Goal: Task Accomplishment & Management: Use online tool/utility

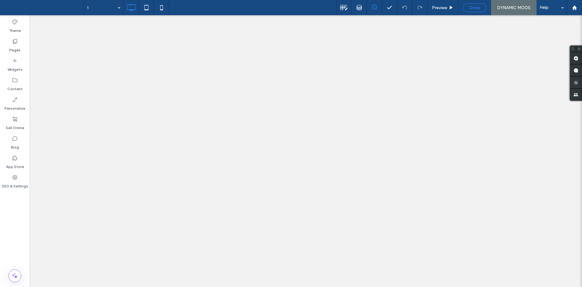
click at [467, 8] on div "Done" at bounding box center [474, 7] width 23 height 5
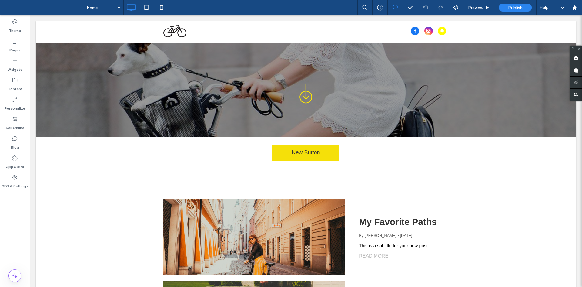
drag, startPoint x: 12, startPoint y: 227, endPoint x: 15, endPoint y: 220, distance: 7.5
click at [15, 220] on div "Theme Pages Widgets Content Personalize Sell Online Blog App Store SEO & Settin…" at bounding box center [15, 150] width 30 height 271
click at [16, 81] on icon at bounding box center [15, 80] width 6 height 6
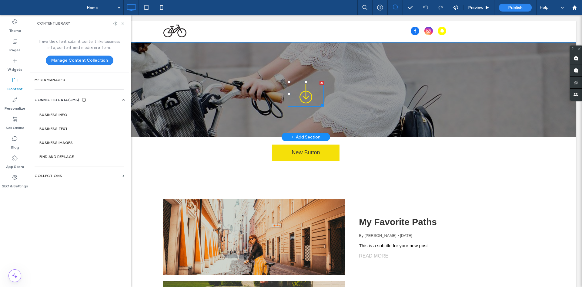
click at [303, 96] on icon at bounding box center [306, 94] width 36 height 26
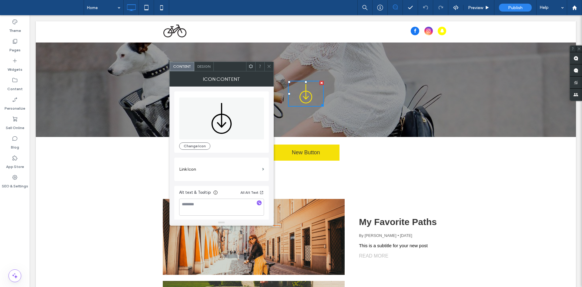
click at [303, 96] on icon at bounding box center [306, 94] width 36 height 26
click at [271, 66] on icon at bounding box center [269, 66] width 5 height 5
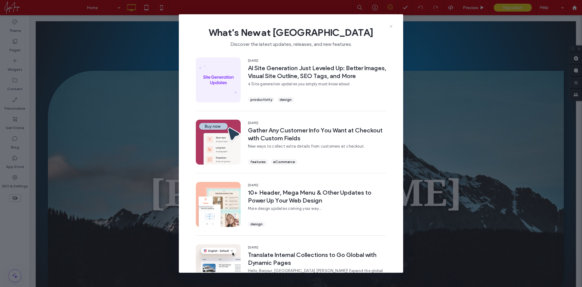
click at [393, 25] on icon at bounding box center [391, 26] width 5 height 5
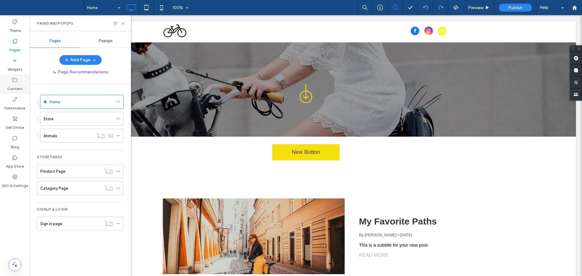
click at [15, 85] on label "Content" at bounding box center [14, 87] width 15 height 8
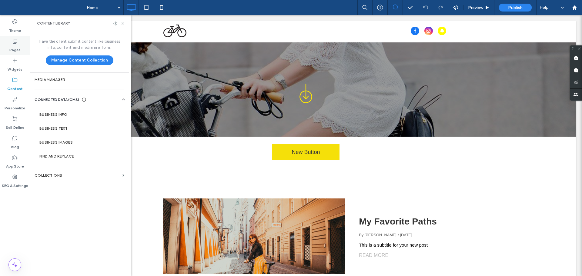
click at [17, 44] on icon at bounding box center [15, 41] width 6 height 6
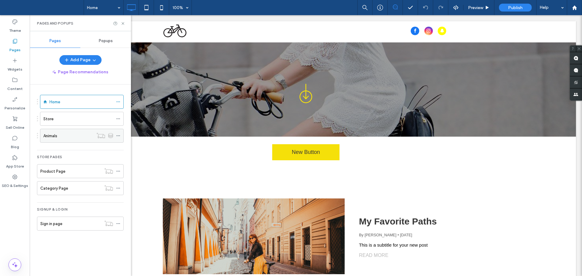
click at [80, 136] on div "Animals" at bounding box center [68, 136] width 50 height 6
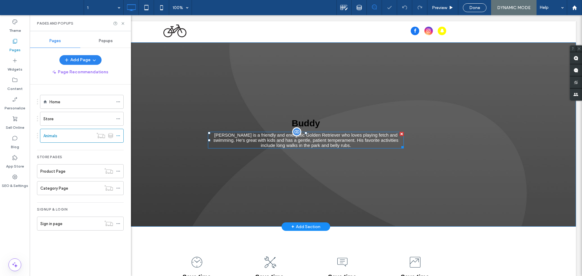
click at [287, 142] on div "Buddy is a friendly and energetic Golden Retriever who loves playing fetch and …" at bounding box center [306, 140] width 196 height 17
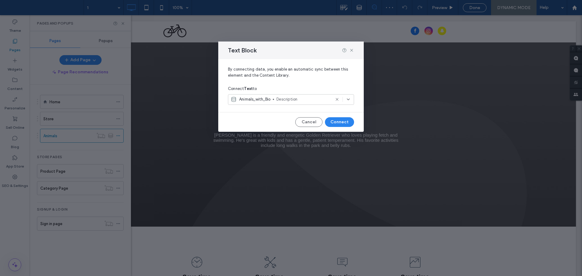
click at [336, 99] on use at bounding box center [337, 99] width 3 height 3
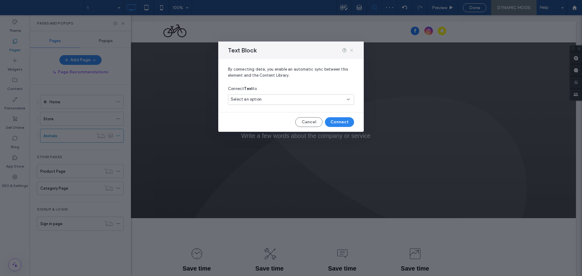
click at [351, 50] on icon at bounding box center [351, 50] width 5 height 5
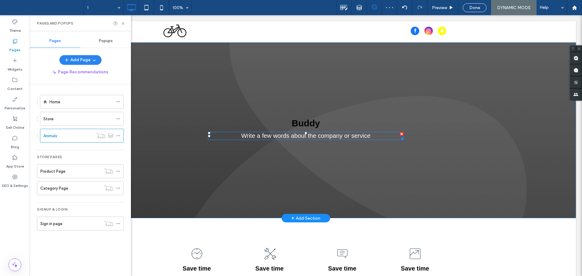
click at [307, 134] on span "Write a few words about the company or service" at bounding box center [305, 136] width 129 height 7
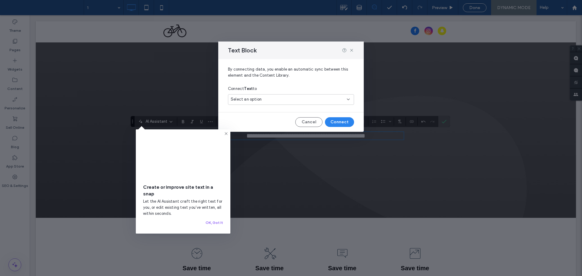
click at [264, 95] on div "Select an option" at bounding box center [291, 99] width 126 height 11
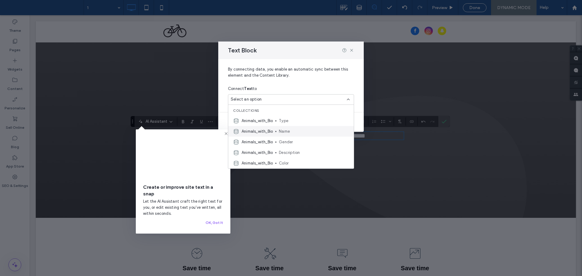
click at [291, 133] on span "Name" at bounding box center [314, 132] width 70 height 6
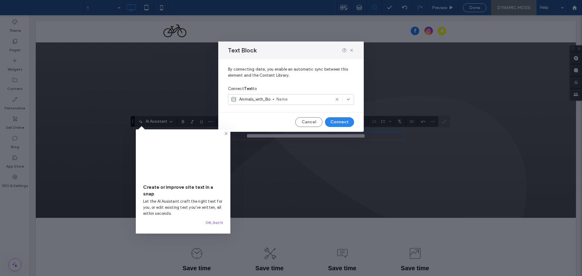
click at [345, 119] on button "Connect" at bounding box center [339, 122] width 29 height 10
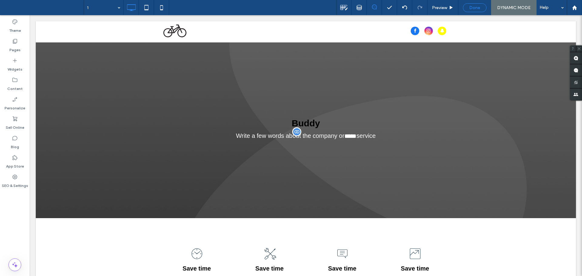
click at [472, 6] on span "Done" at bounding box center [474, 7] width 11 height 5
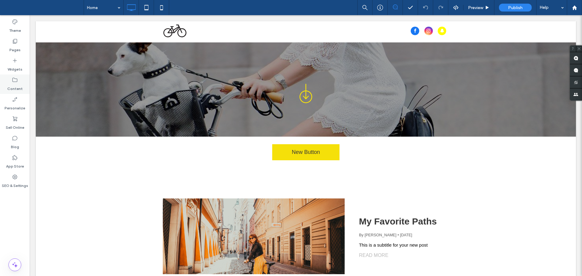
click at [5, 78] on div "Content" at bounding box center [15, 84] width 30 height 19
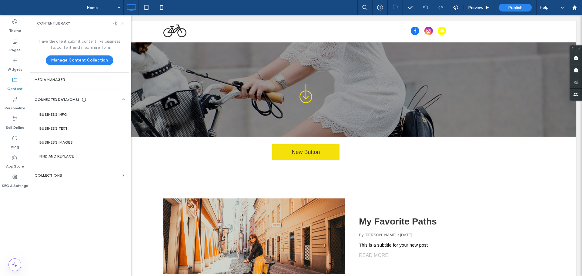
click at [83, 184] on div "Have the client submit content like business info, content and media in a form.…" at bounding box center [79, 153] width 99 height 244
click at [84, 175] on label "Collections" at bounding box center [78, 175] width 86 height 4
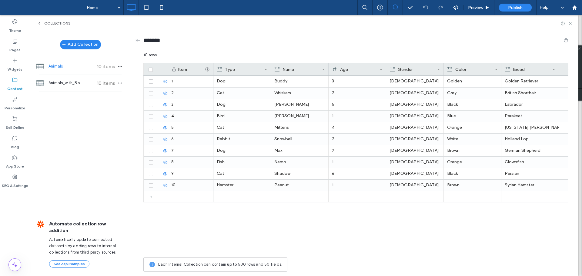
click at [106, 126] on div "Add Collection Animals 10 items Animals_with_Bio 10 items Automate collection r…" at bounding box center [80, 153] width 101 height 244
click at [15, 63] on icon at bounding box center [15, 61] width 6 height 6
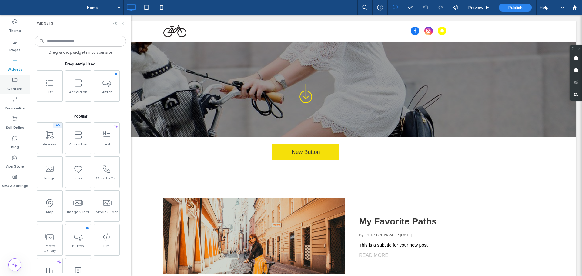
click at [16, 83] on icon at bounding box center [15, 80] width 6 height 6
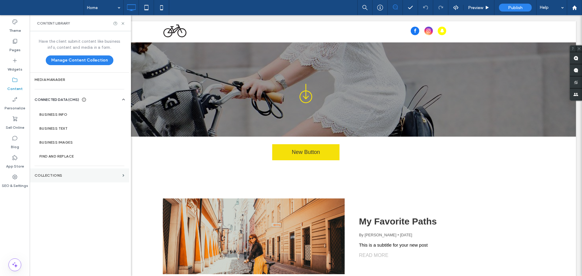
click at [76, 171] on section "Collections" at bounding box center [79, 176] width 99 height 14
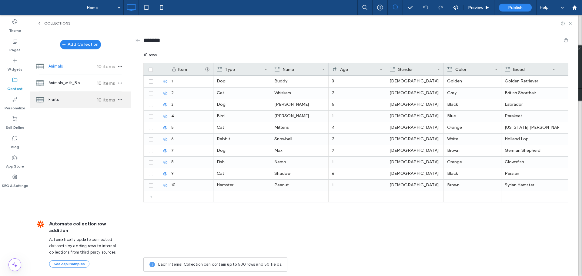
click at [76, 104] on div "Fruits 10 items" at bounding box center [80, 100] width 101 height 16
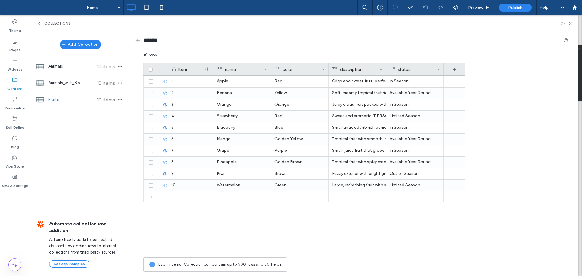
click at [89, 162] on div "Add Collection Animals 10 items Animals_with_Bio 10 items Fruits 10 items Autom…" at bounding box center [80, 153] width 101 height 244
drag, startPoint x: 89, startPoint y: 152, endPoint x: 203, endPoint y: 97, distance: 126.7
click at [90, 151] on div "Add Collection Animals 10 items Animals_with_Bio 10 items Fruits 10 items Autom…" at bounding box center [80, 153] width 101 height 244
click at [15, 142] on label "Blog" at bounding box center [15, 145] width 8 height 8
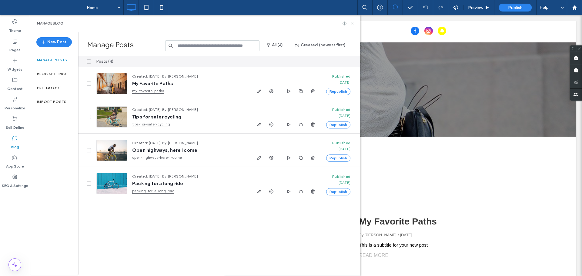
click at [133, 227] on div "Posts (4) Created: Mar 13, 2019 | By: Alan Malolos My Favorite Paths my-favorit…" at bounding box center [219, 165] width 282 height 219
click at [49, 75] on label "Blog Settings" at bounding box center [52, 74] width 31 height 4
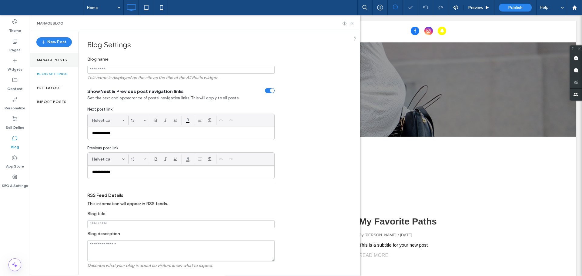
click at [49, 59] on label "Manage posts" at bounding box center [52, 60] width 30 height 4
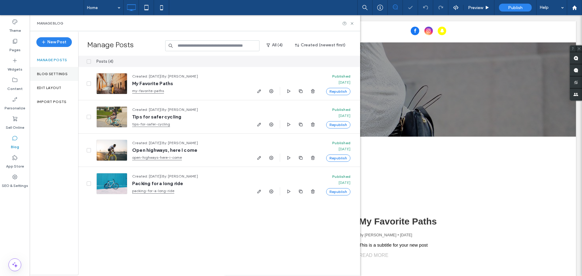
click at [51, 77] on div "Blog Settings" at bounding box center [54, 74] width 49 height 14
click at [104, 219] on div "Posts (4) Created: Mar 13, 2019 | By: Alan Malolos My Favorite Paths my-favorit…" at bounding box center [219, 165] width 282 height 219
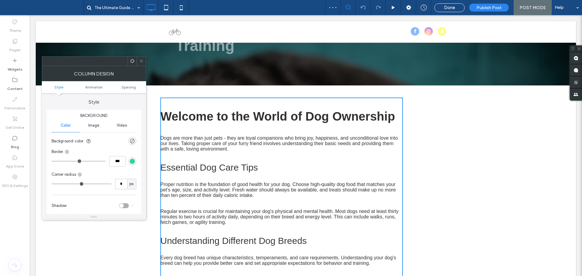
click at [197, 144] on p "Dogs are more than just pets - they are loyal companions who bring joy, happine…" at bounding box center [281, 144] width 243 height 16
click at [143, 60] on icon at bounding box center [141, 61] width 5 height 5
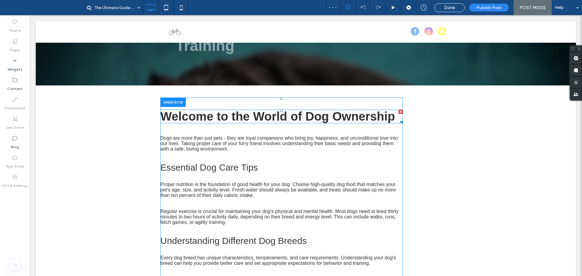
click at [205, 117] on h2 "Welcome to the World of Dog Ownership" at bounding box center [281, 117] width 243 height 14
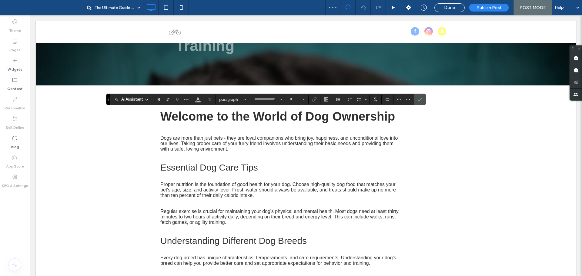
type input "*********"
type input "**"
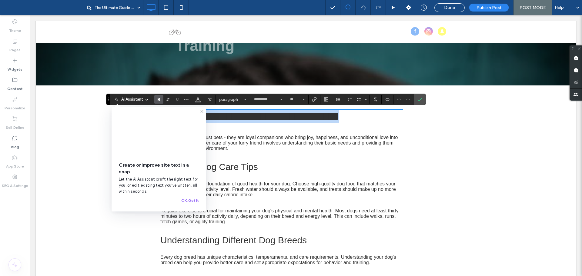
click at [260, 113] on span "**********" at bounding box center [249, 116] width 179 height 12
click at [309, 115] on span "**********" at bounding box center [249, 116] width 179 height 12
click at [339, 118] on span "**********" at bounding box center [249, 116] width 179 height 12
drag, startPoint x: 299, startPoint y: 118, endPoint x: 267, endPoint y: 118, distance: 32.4
click at [299, 118] on span "**********" at bounding box center [249, 116] width 179 height 12
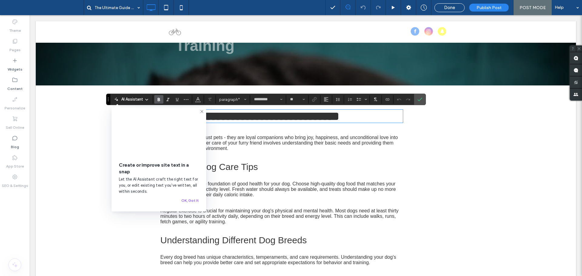
click at [255, 117] on span "**********" at bounding box center [249, 116] width 179 height 12
click at [201, 111] on use at bounding box center [201, 111] width 3 height 3
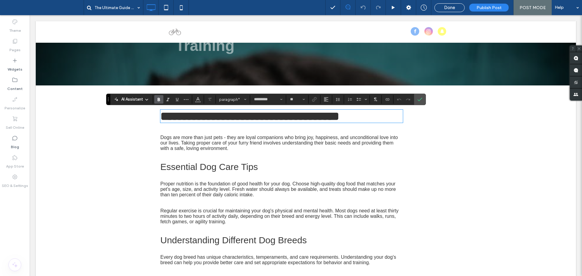
click at [277, 116] on span "**********" at bounding box center [249, 116] width 179 height 12
drag, startPoint x: 277, startPoint y: 116, endPoint x: 365, endPoint y: 114, distance: 87.4
click at [283, 116] on span "**********" at bounding box center [249, 116] width 179 height 12
drag, startPoint x: 422, startPoint y: 101, endPoint x: 314, endPoint y: 125, distance: 111.3
click at [422, 101] on icon "Confirm" at bounding box center [420, 99] width 5 height 5
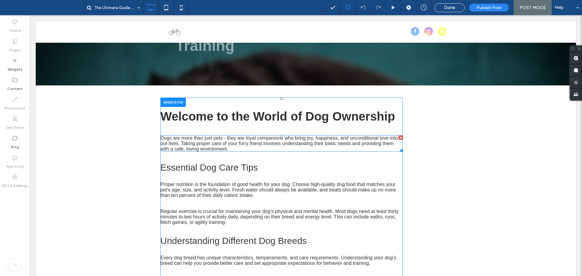
click at [332, 141] on p "Dogs are more than just pets - they are loyal companions who bring joy, happine…" at bounding box center [281, 144] width 243 height 16
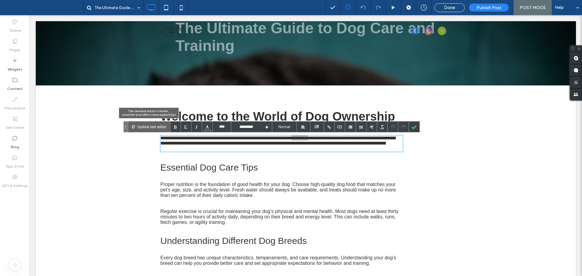
click at [151, 126] on p "Update text editor" at bounding box center [151, 127] width 29 height 11
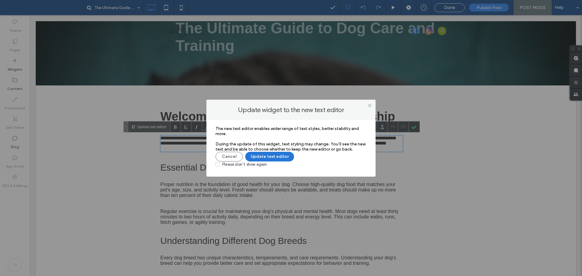
click at [278, 160] on button "Update text editor" at bounding box center [269, 157] width 49 height 10
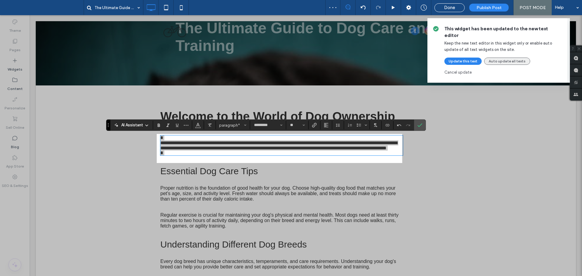
click at [507, 58] on button "Auto update all texts" at bounding box center [507, 61] width 46 height 7
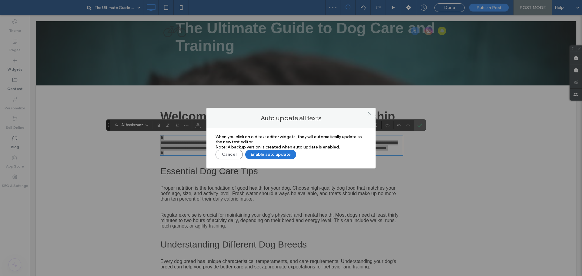
click at [281, 153] on button "Enable auto update" at bounding box center [270, 155] width 51 height 10
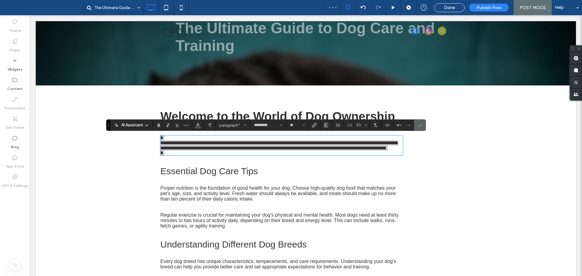
click at [423, 125] on label "Confirm" at bounding box center [419, 125] width 9 height 11
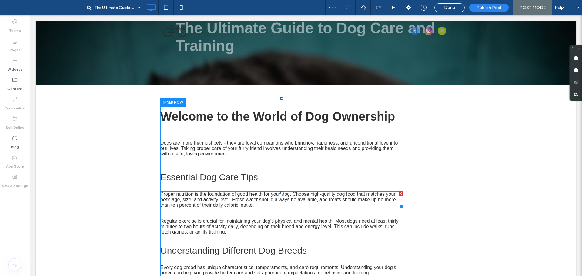
click at [263, 195] on p "Proper nutrition is the foundation of good health for your dog. Choose high-qua…" at bounding box center [281, 200] width 243 height 16
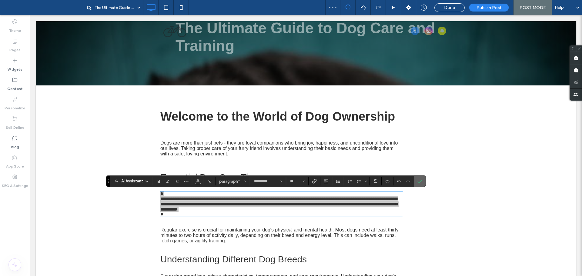
drag, startPoint x: 424, startPoint y: 184, endPoint x: 393, endPoint y: 170, distance: 33.8
click at [424, 184] on label "Confirm" at bounding box center [419, 181] width 9 height 11
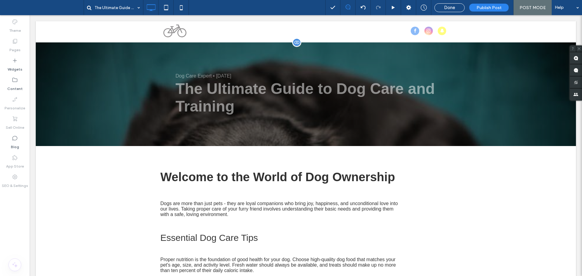
click at [154, 106] on div "Dog Care Expert • August 15, 2025 The Ultimate Guide to Dog Care and Training C…" at bounding box center [306, 94] width 540 height 104
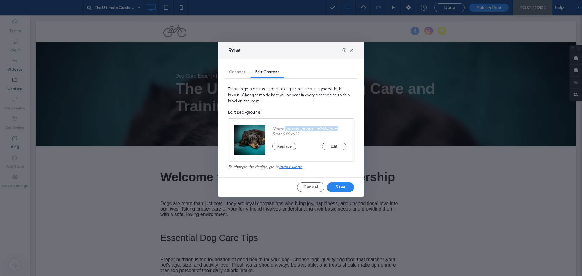
drag, startPoint x: 295, startPoint y: 129, endPoint x: 347, endPoint y: 127, distance: 52.5
click at [346, 127] on div "Name: pexels-photo-169524.jpeg" at bounding box center [309, 128] width 74 height 5
click at [291, 128] on div "Name: pexels-photo-169524.jpeg" at bounding box center [309, 128] width 74 height 5
drag, startPoint x: 286, startPoint y: 129, endPoint x: 347, endPoint y: 125, distance: 60.5
click at [346, 125] on div "Name: pexels-photo-169524.jpeg Size: 940x627 Replace Edit" at bounding box center [309, 140] width 89 height 42
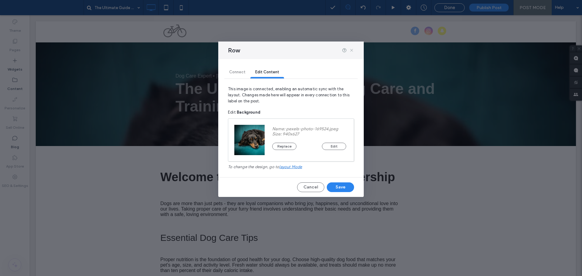
click at [351, 50] on use at bounding box center [351, 50] width 3 height 3
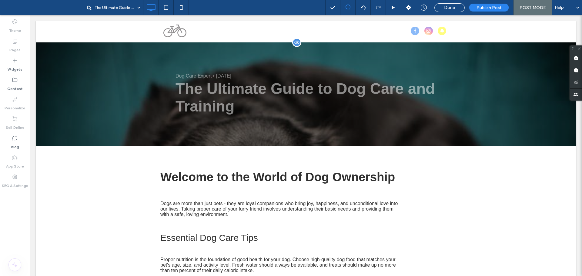
click at [105, 111] on div "Dog Care Expert • August 15, 2025 The Ultimate Guide to Dog Care and Training C…" at bounding box center [306, 94] width 540 height 104
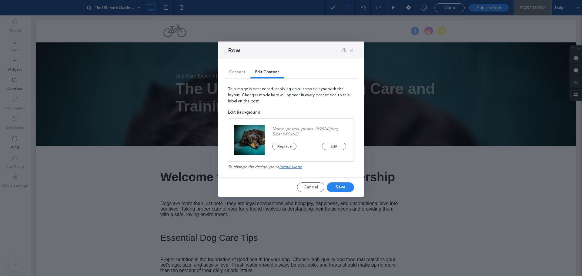
click at [351, 51] on icon at bounding box center [351, 50] width 5 height 5
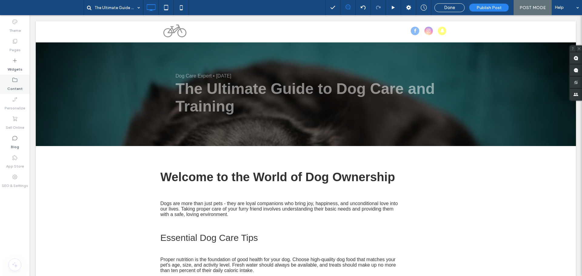
click at [18, 84] on label "Content" at bounding box center [14, 87] width 15 height 8
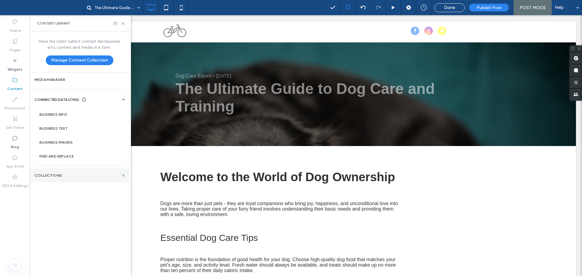
click at [91, 175] on label "Collections" at bounding box center [78, 175] width 86 height 4
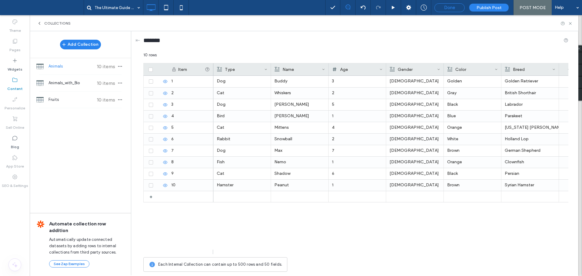
click at [448, 8] on span "Done" at bounding box center [449, 7] width 11 height 5
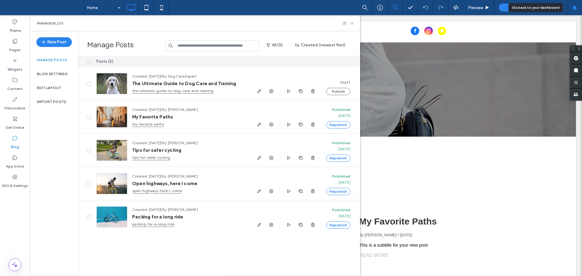
click at [573, 9] on use at bounding box center [574, 7] width 5 height 5
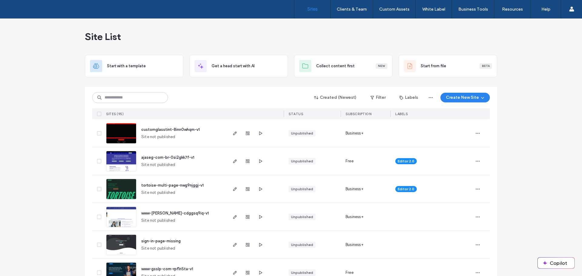
click at [548, 267] on button "Copilot" at bounding box center [556, 263] width 37 height 11
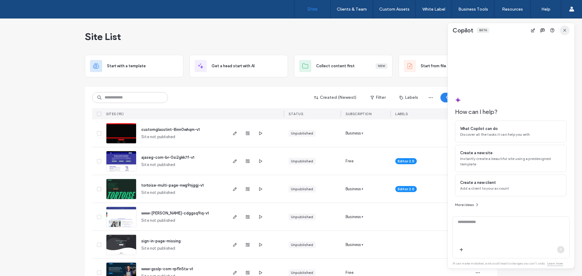
click at [566, 29] on use "button" at bounding box center [564, 30] width 3 height 3
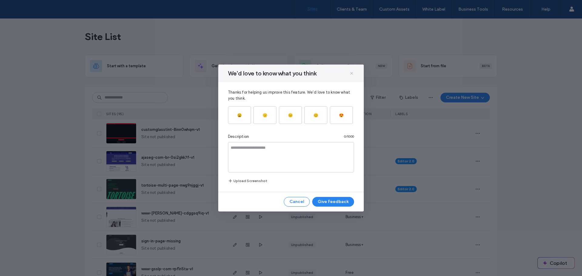
click at [354, 72] on icon at bounding box center [351, 73] width 5 height 5
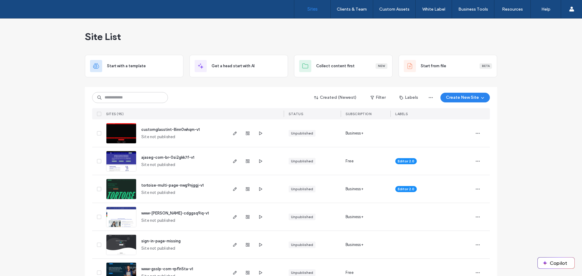
click at [553, 259] on button "Copilot" at bounding box center [556, 263] width 37 height 11
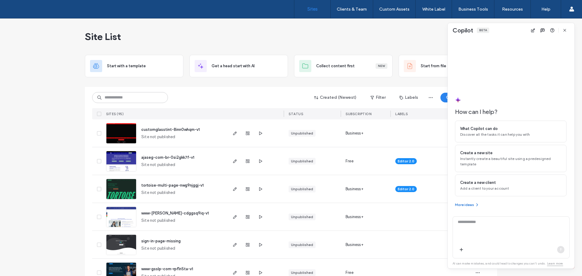
click at [473, 207] on button "More ideas" at bounding box center [467, 204] width 25 height 7
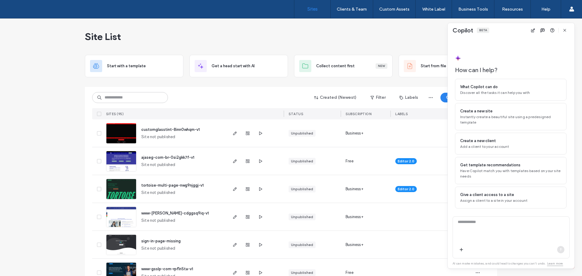
click at [359, 34] on div "Site List" at bounding box center [291, 36] width 412 height 36
click at [564, 29] on icon "button" at bounding box center [565, 30] width 5 height 5
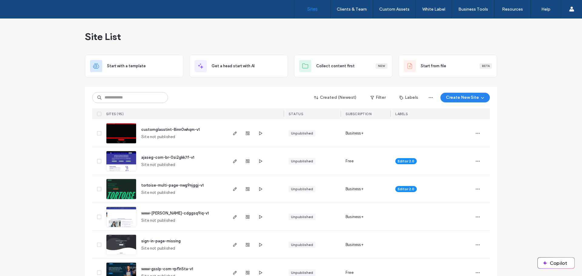
click at [123, 137] on img at bounding box center [121, 143] width 30 height 41
drag, startPoint x: 256, startPoint y: 22, endPoint x: 252, endPoint y: 23, distance: 4.4
drag, startPoint x: 252, startPoint y: 23, endPoint x: 240, endPoint y: 35, distance: 16.5
click at [222, 35] on div "Site List" at bounding box center [291, 36] width 412 height 36
